Goal: Transaction & Acquisition: Book appointment/travel/reservation

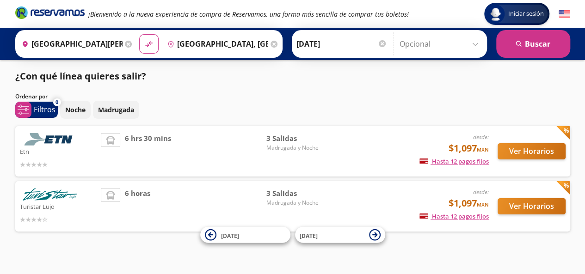
scroll to position [10, 0]
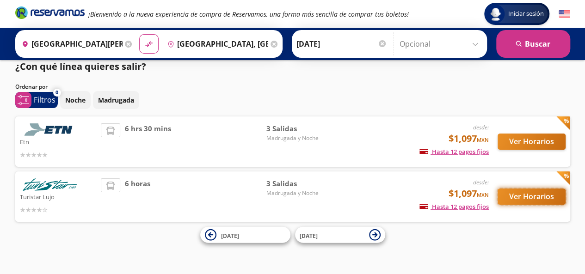
click at [524, 193] on button "Ver Horarios" at bounding box center [531, 197] width 68 height 16
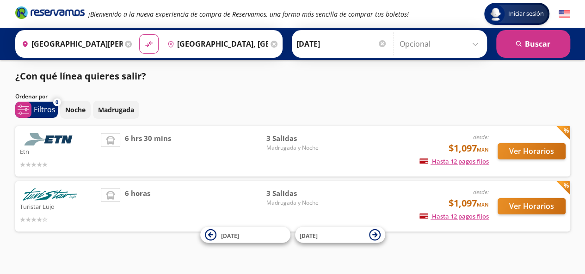
scroll to position [10, 0]
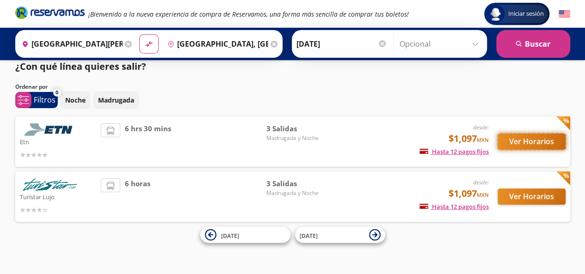
click at [533, 144] on button "Ver Horarios" at bounding box center [531, 142] width 68 height 16
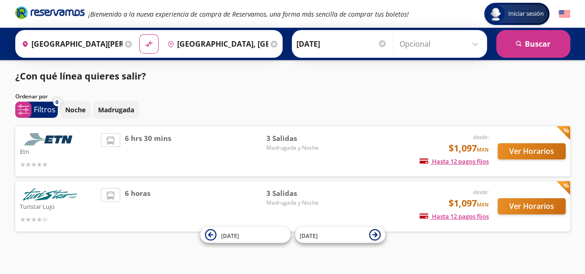
scroll to position [10, 0]
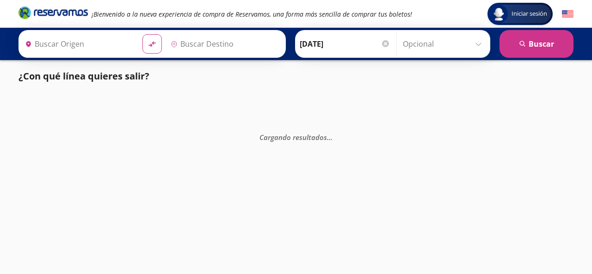
type input "[GEOGRAPHIC_DATA][PERSON_NAME], [GEOGRAPHIC_DATA][PERSON_NAME]"
type input "[GEOGRAPHIC_DATA], [GEOGRAPHIC_DATA]"
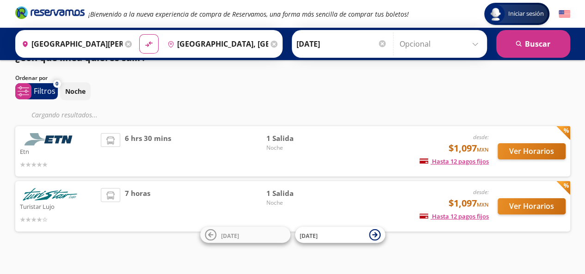
scroll to position [28, 0]
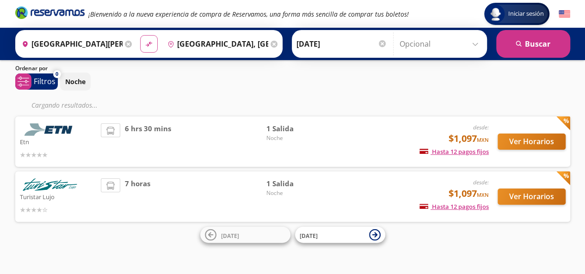
click at [145, 44] on icon "material-symbols:compare-arrows-rounded" at bounding box center [149, 44] width 8 height 9
type input "[GEOGRAPHIC_DATA], [GEOGRAPHIC_DATA]"
type input "[GEOGRAPHIC_DATA][PERSON_NAME], [GEOGRAPHIC_DATA][PERSON_NAME]"
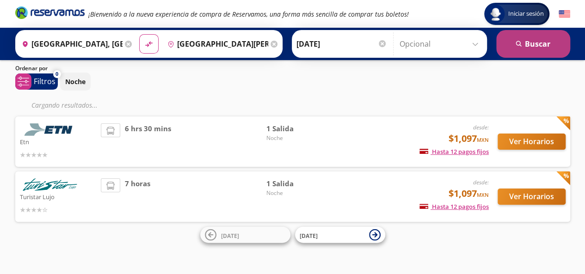
click at [523, 44] on button "search Buscar" at bounding box center [533, 44] width 74 height 28
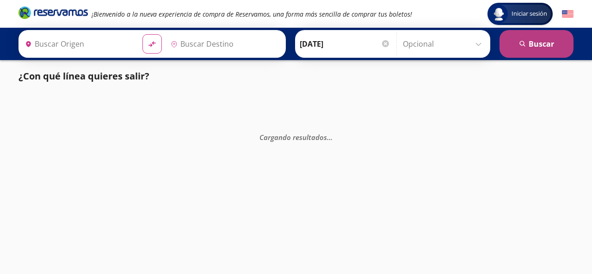
type input "[GEOGRAPHIC_DATA], [GEOGRAPHIC_DATA]"
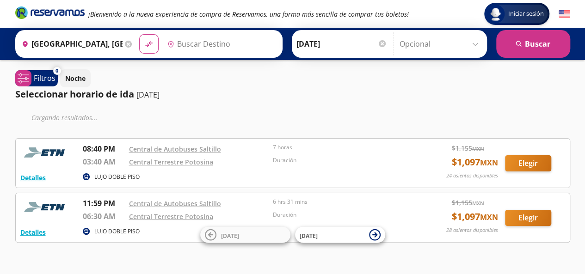
type input "[GEOGRAPHIC_DATA][PERSON_NAME], [GEOGRAPHIC_DATA][PERSON_NAME]"
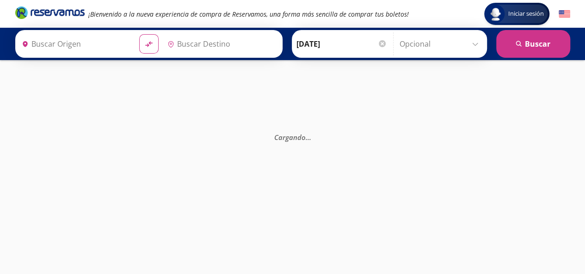
type input "[GEOGRAPHIC_DATA], [GEOGRAPHIC_DATA]"
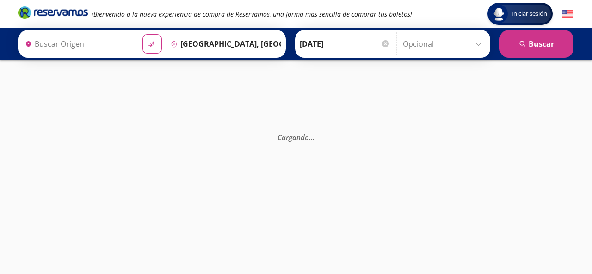
type input "[GEOGRAPHIC_DATA][PERSON_NAME], [GEOGRAPHIC_DATA][PERSON_NAME]"
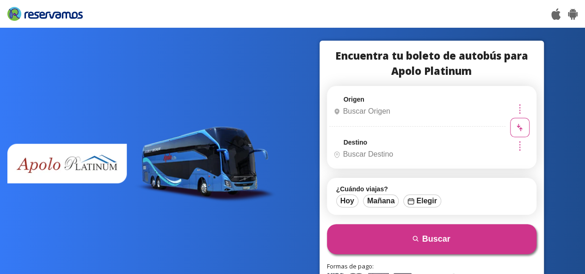
click at [422, 113] on input "Origen" at bounding box center [416, 111] width 173 height 23
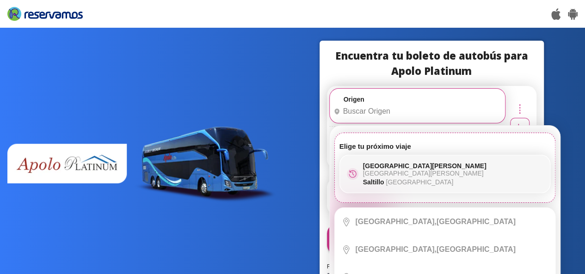
click at [414, 165] on p "San Luis Potosí San Luis Potosí" at bounding box center [453, 169] width 180 height 15
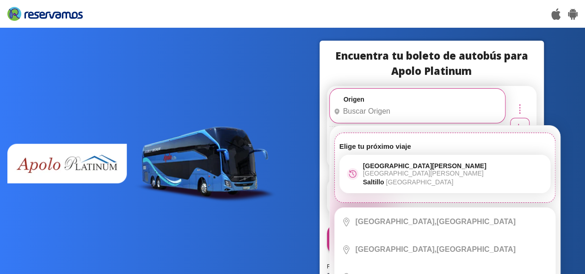
type input "[GEOGRAPHIC_DATA][PERSON_NAME], [GEOGRAPHIC_DATA][PERSON_NAME]"
type input "[GEOGRAPHIC_DATA], [GEOGRAPHIC_DATA]"
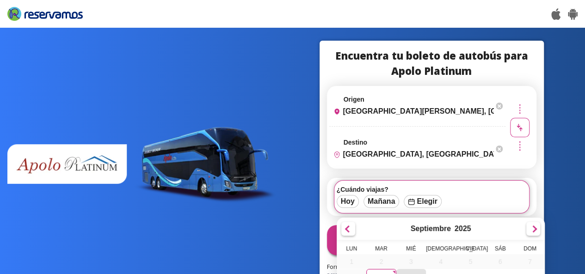
scroll to position [99, 0]
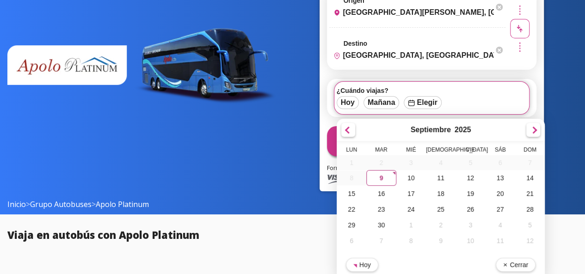
click at [390, 178] on div "9" at bounding box center [381, 178] width 30 height 16
type input "09-Sep-25"
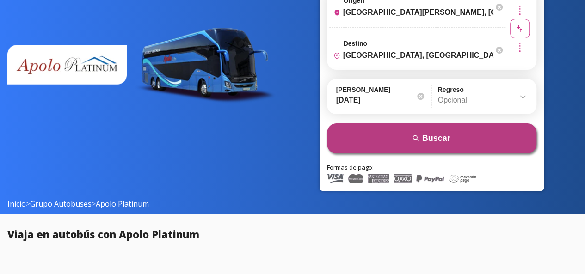
click at [464, 142] on button "search Buscar" at bounding box center [431, 138] width 209 height 30
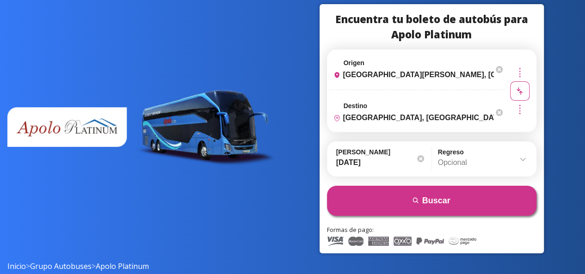
scroll to position [6, 0]
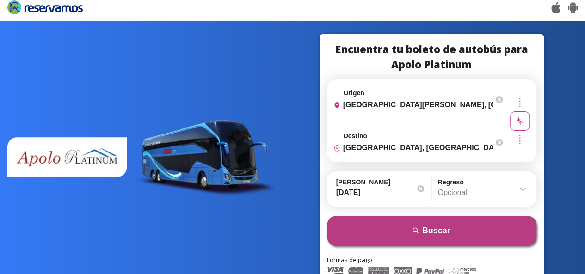
click at [419, 228] on icon "search" at bounding box center [415, 230] width 7 height 7
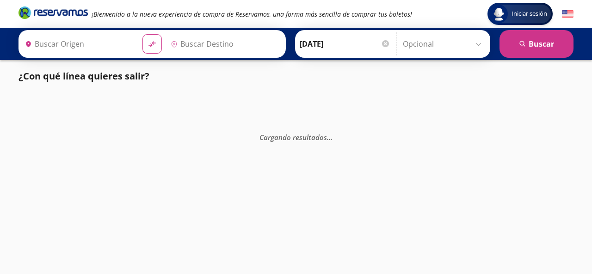
type input "[GEOGRAPHIC_DATA][PERSON_NAME], [GEOGRAPHIC_DATA][PERSON_NAME]"
type input "[GEOGRAPHIC_DATA], [GEOGRAPHIC_DATA]"
